Goal: Obtain resource: Download file/media

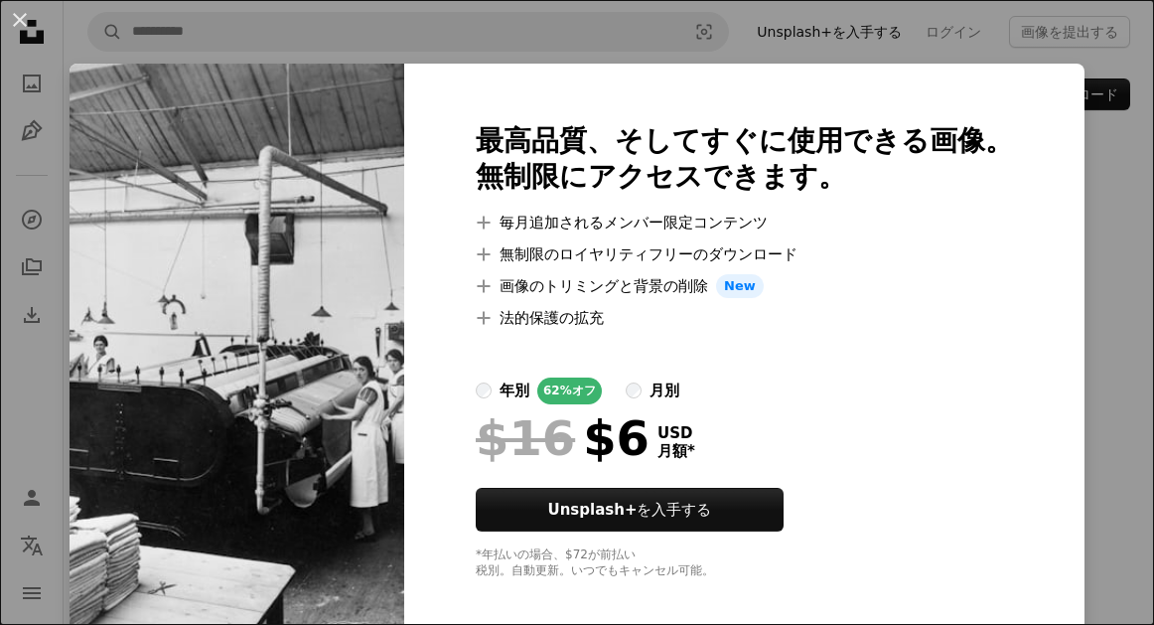
click at [1103, 214] on div "An X shape 最高品質、そしてすぐに使用できる画像。 無制限にアクセスできます。 A plus sign 毎月追加されるメンバー限定コンテンツ A p…" at bounding box center [577, 312] width 1154 height 625
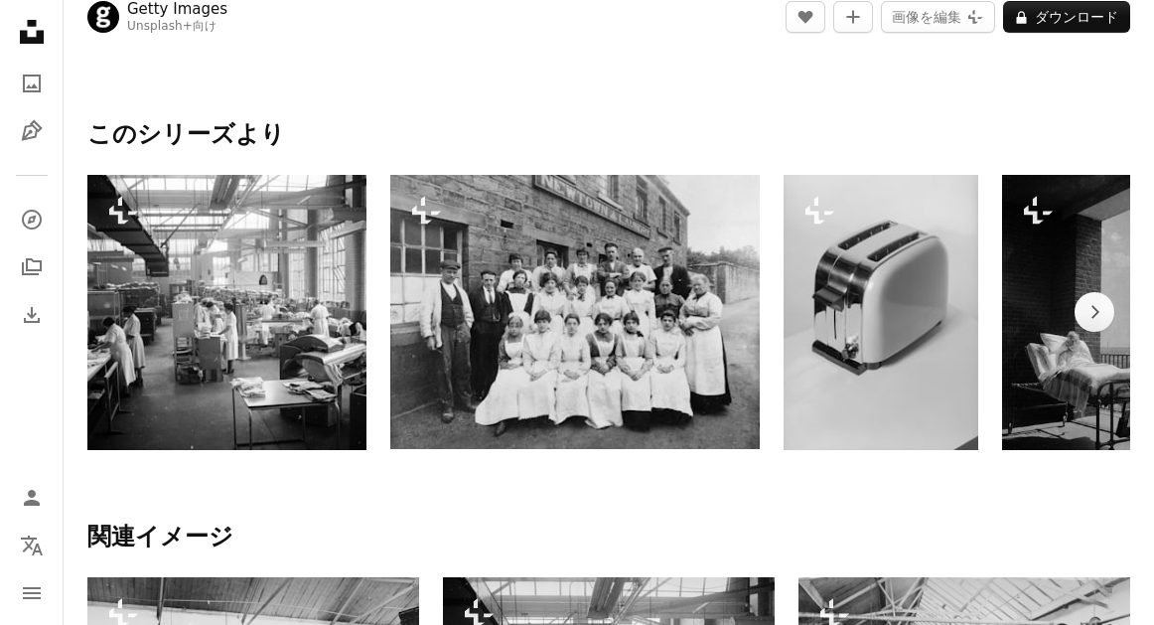
scroll to position [1014, 0]
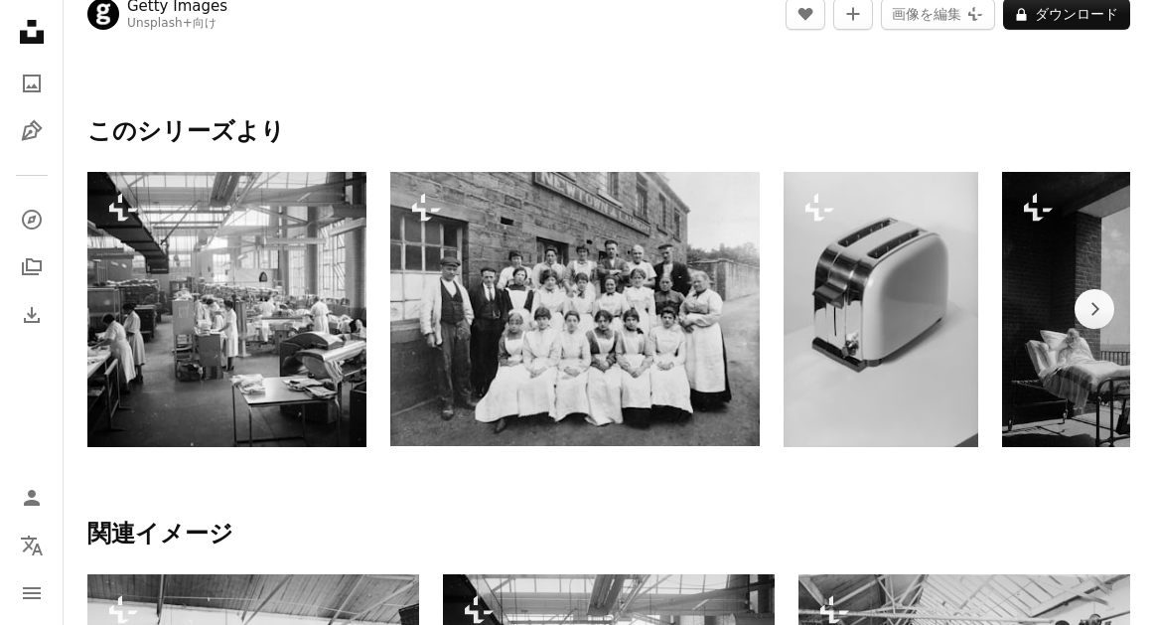
click at [326, 295] on img at bounding box center [226, 309] width 279 height 275
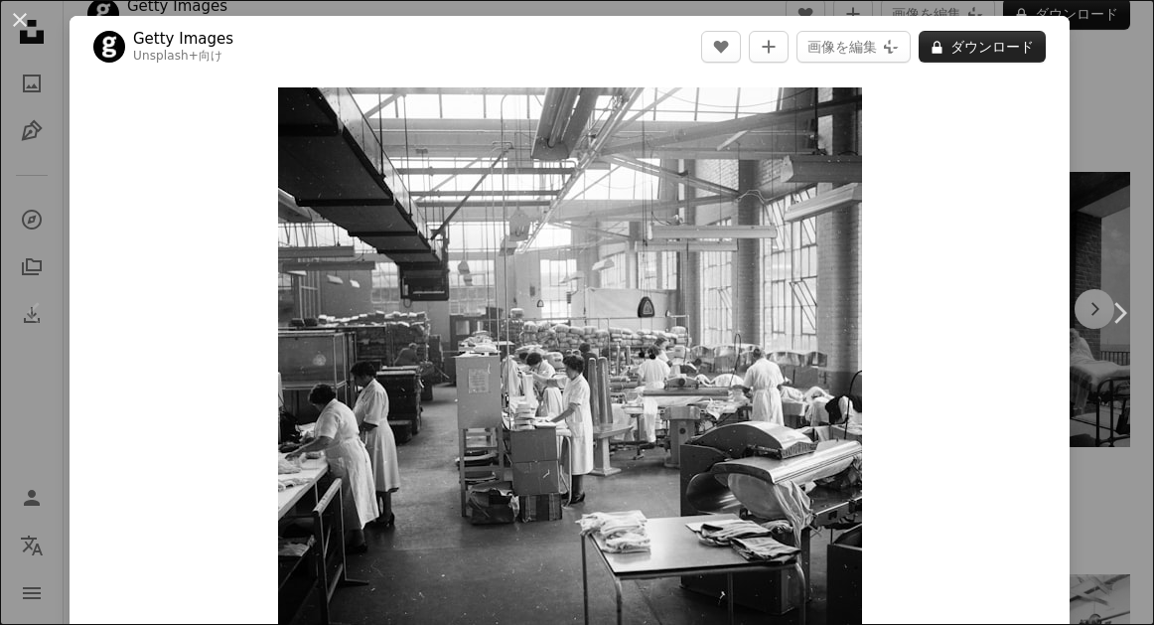
click at [944, 41] on icon "A lock" at bounding box center [936, 47] width 15 height 15
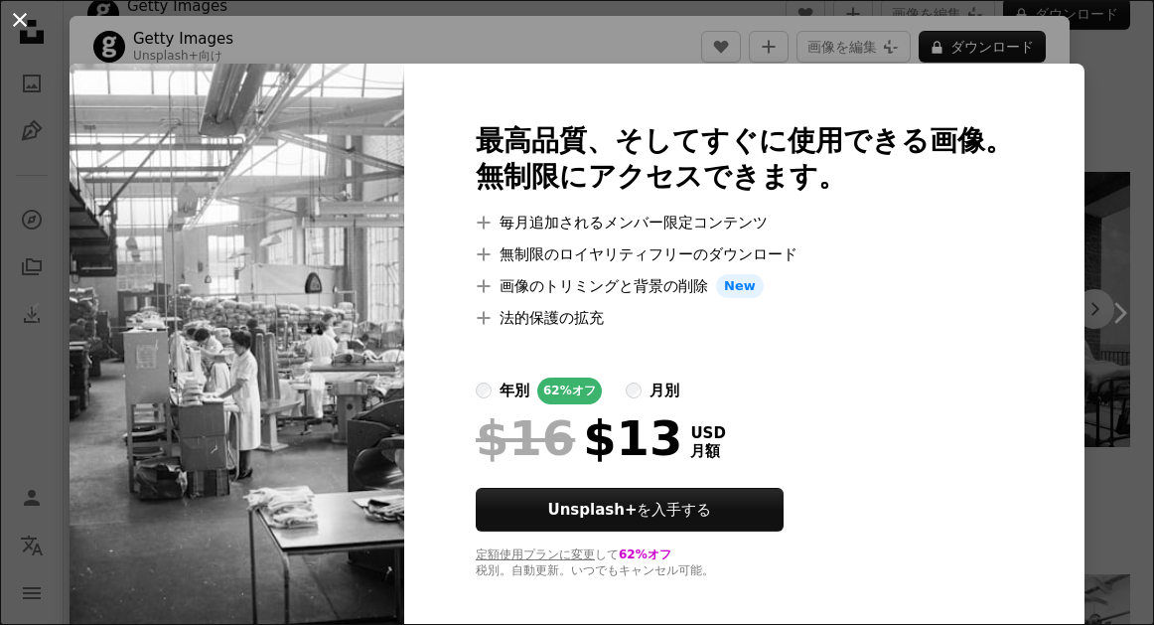
click at [19, 16] on button "An X shape" at bounding box center [20, 20] width 24 height 24
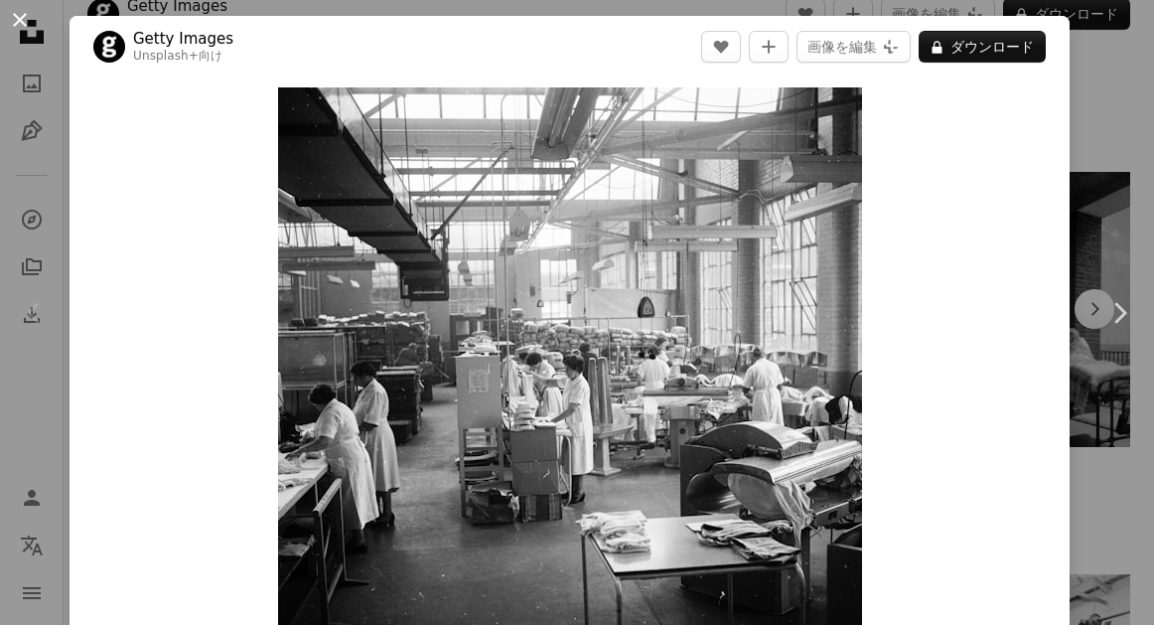
click at [20, 18] on button "An X shape" at bounding box center [20, 20] width 24 height 24
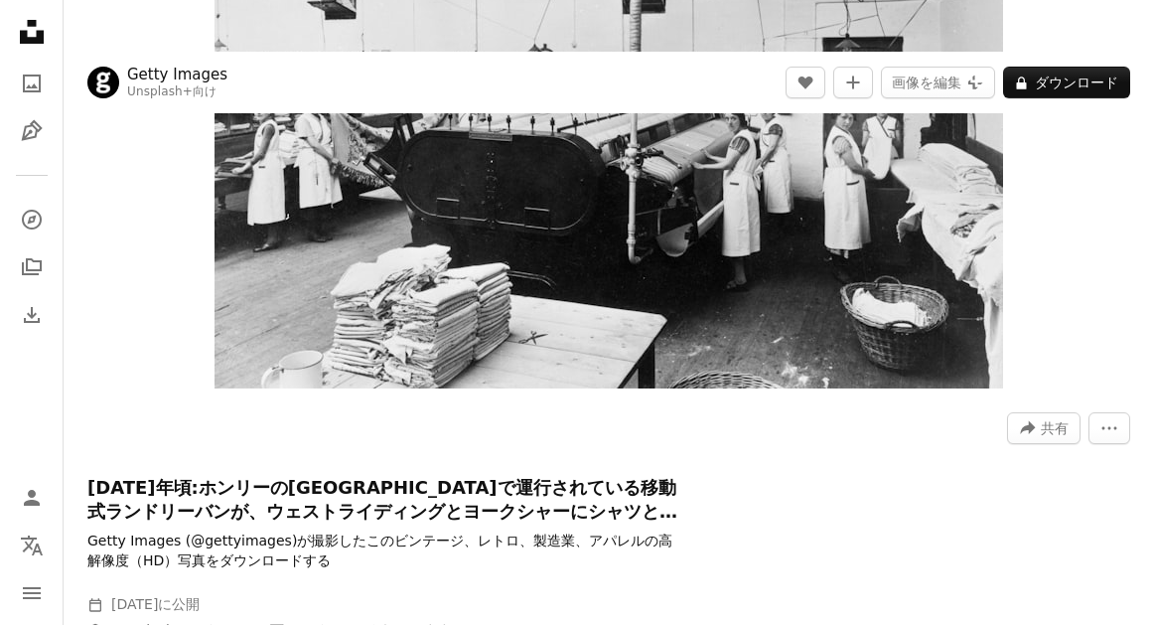
scroll to position [320, 0]
